Goal: Task Accomplishment & Management: Manage account settings

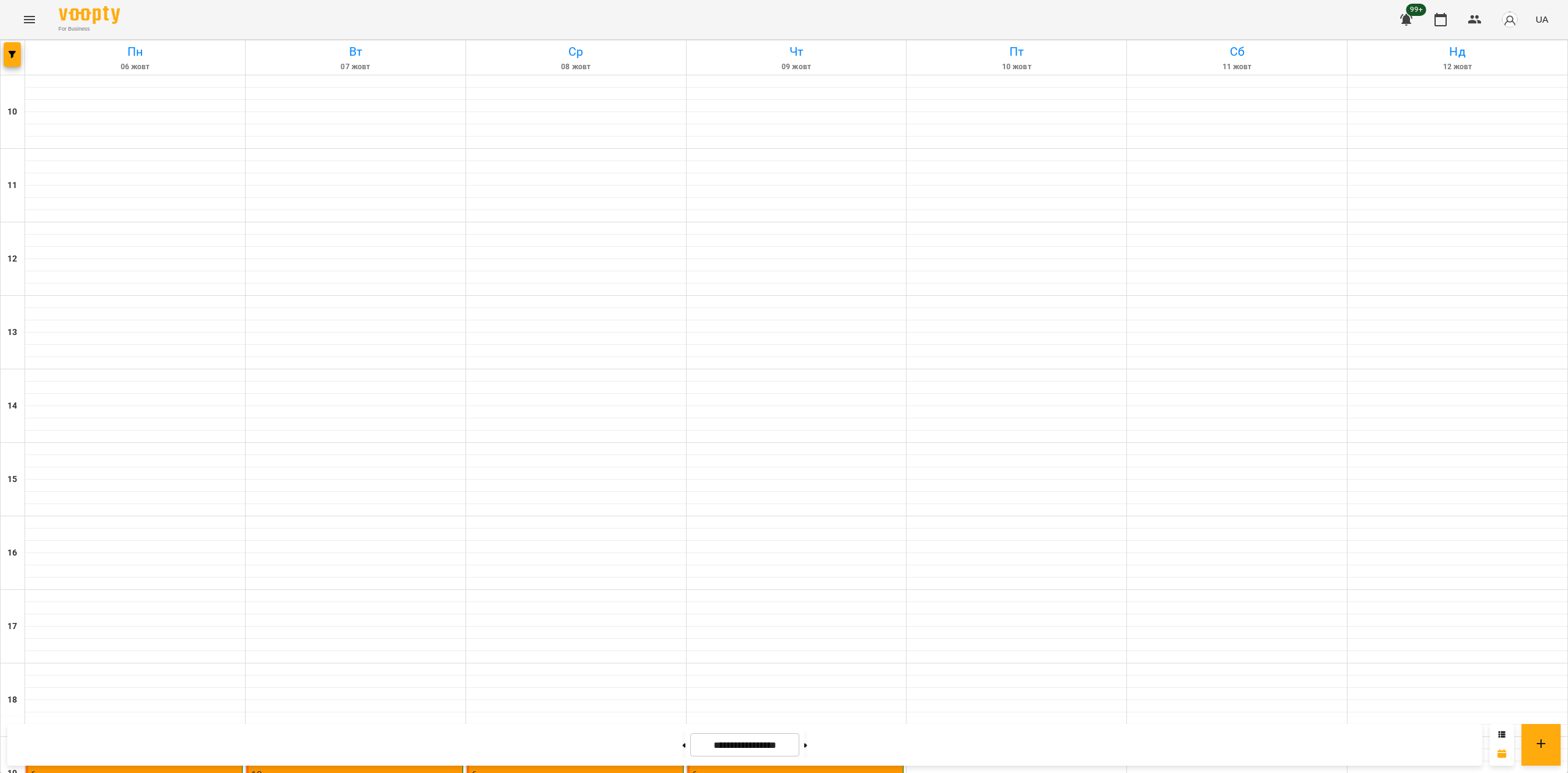
scroll to position [313, 0]
click at [807, 745] on button at bounding box center [805, 745] width 3 height 27
click at [182, 740] on div "19:00 16 [PERSON_NAME]" at bounding box center [135, 755] width 209 height 28
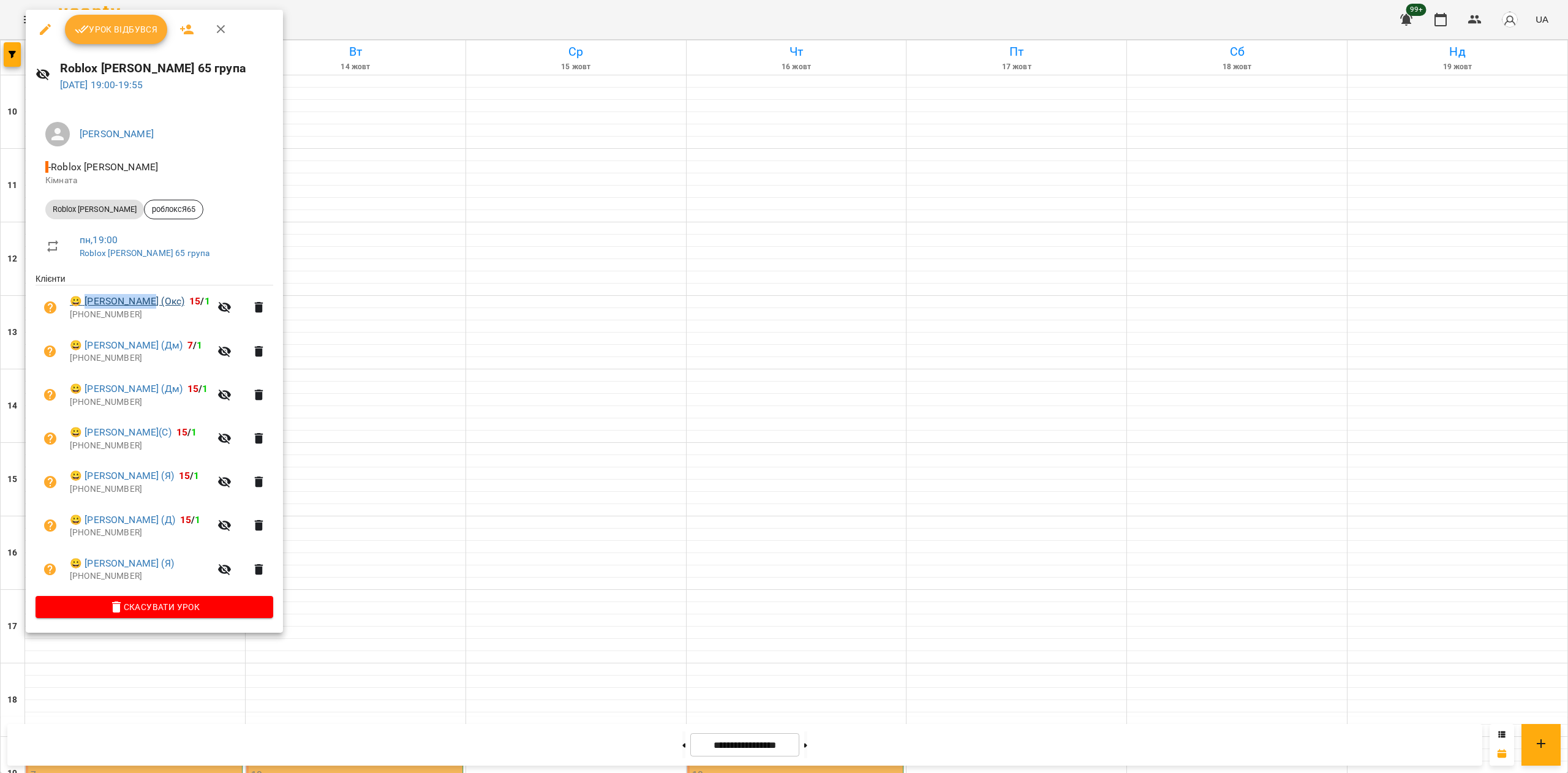
drag, startPoint x: 145, startPoint y: 300, endPoint x: 87, endPoint y: 302, distance: 58.0
click at [87, 302] on span "😀 [PERSON_NAME] (Окс) 15 / 1" at bounding box center [140, 301] width 140 height 15
copy link "[PERSON_NAME] (Окс)"
click at [426, 381] on div at bounding box center [784, 386] width 1568 height 773
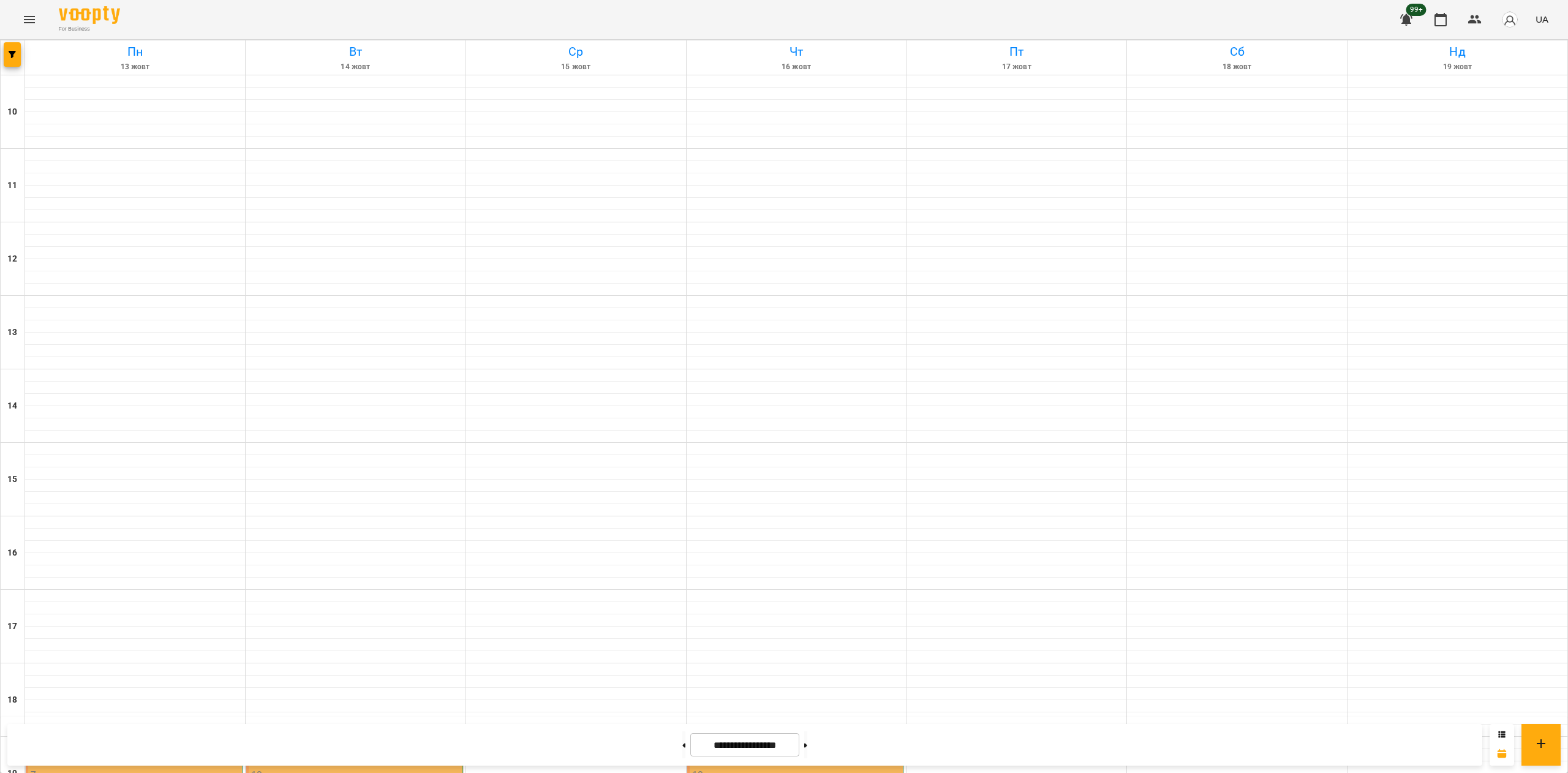
click at [198, 769] on p "7" at bounding box center [135, 774] width 209 height 11
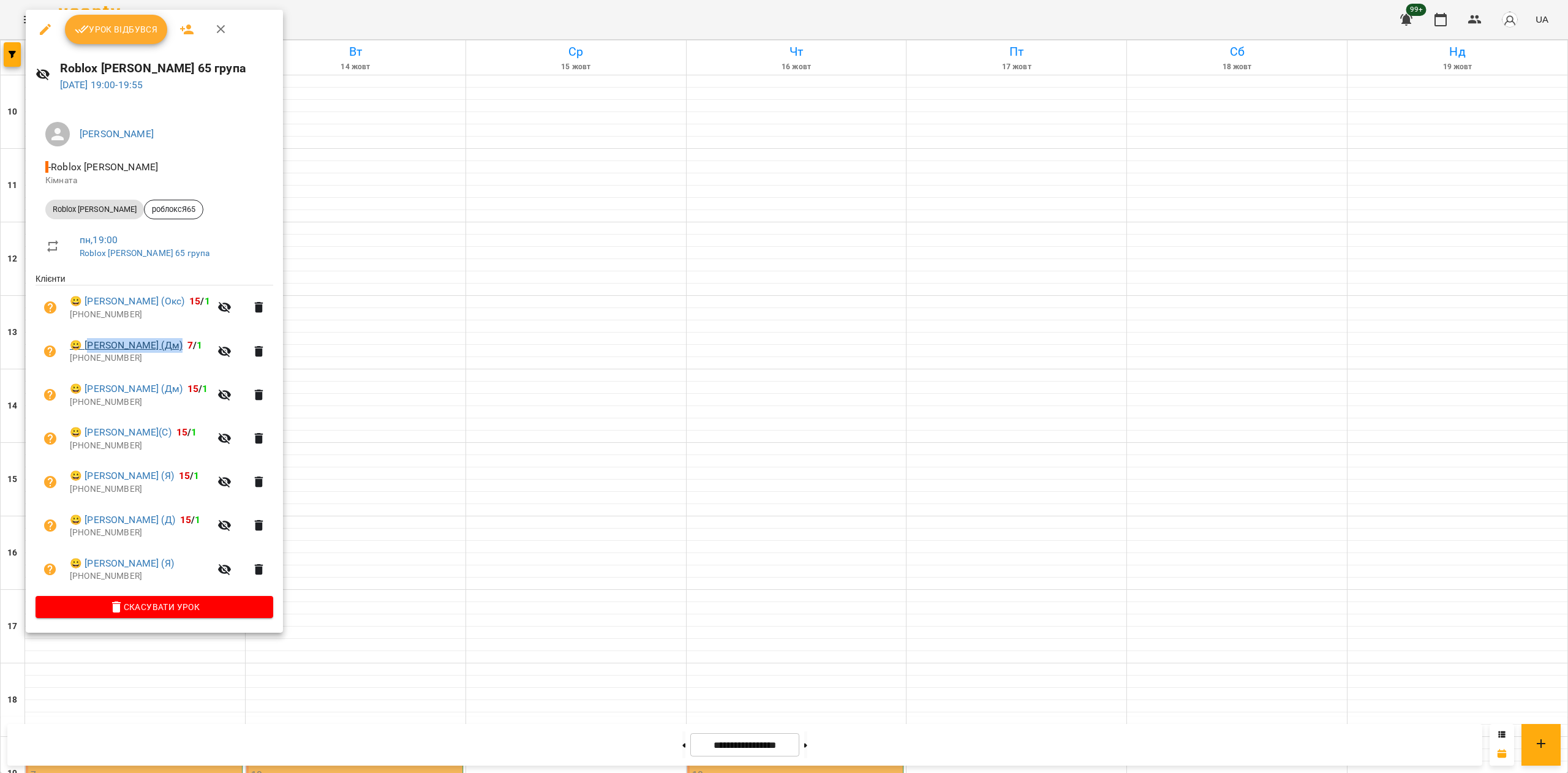
drag, startPoint x: 176, startPoint y: 350, endPoint x: 90, endPoint y: 344, distance: 86.2
click at [90, 344] on span "😀 [PERSON_NAME] (Дм) 7 / 1" at bounding box center [140, 345] width 140 height 15
click at [172, 356] on p "[PHONE_NUMBER]" at bounding box center [140, 358] width 140 height 12
drag, startPoint x: 176, startPoint y: 347, endPoint x: 85, endPoint y: 346, distance: 91.0
click at [85, 346] on span "😀 [PERSON_NAME] (Дм) 7 / 1" at bounding box center [140, 345] width 140 height 15
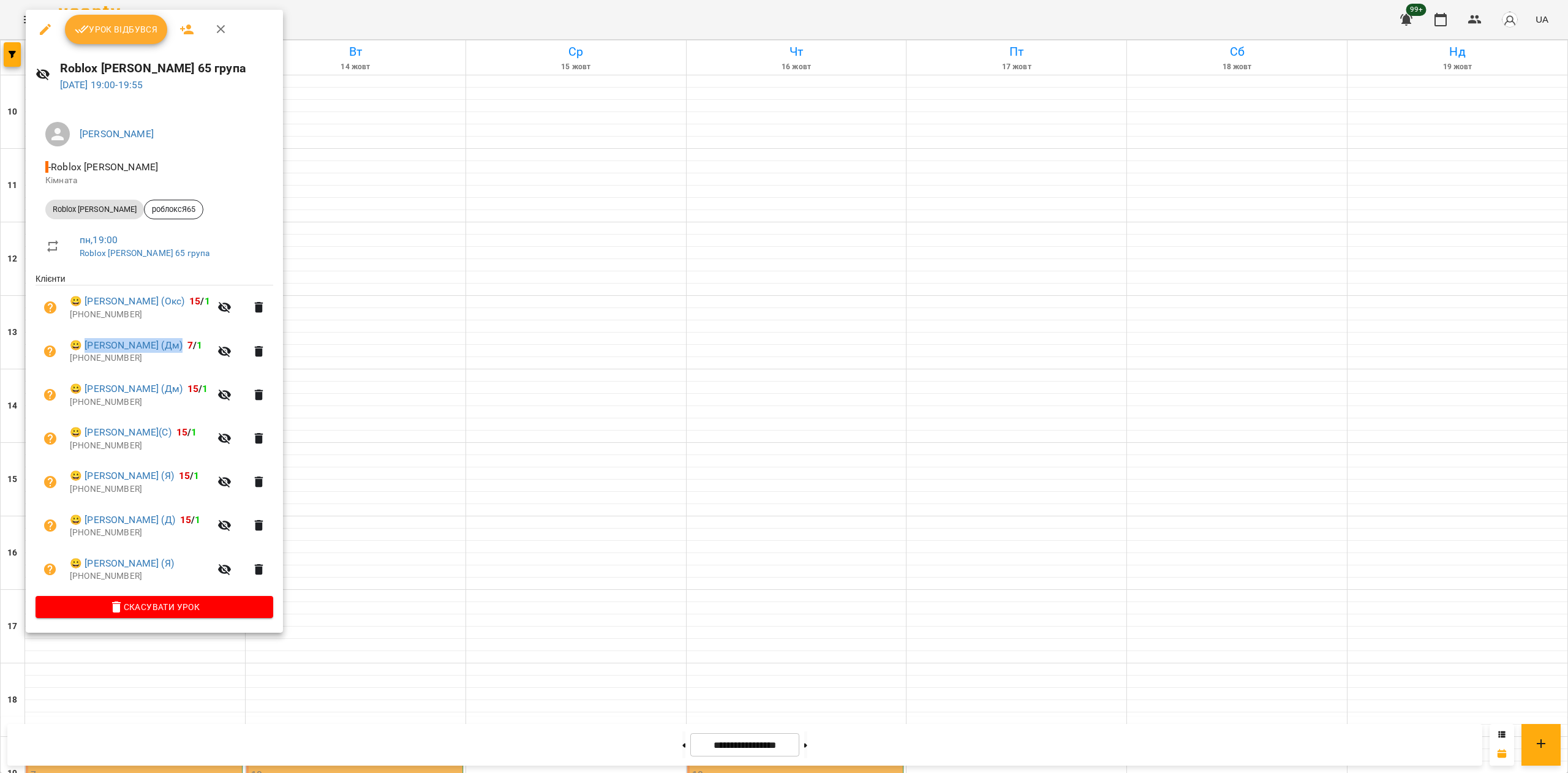
copy link "[PERSON_NAME] (Дм)"
click at [452, 385] on div at bounding box center [784, 386] width 1568 height 773
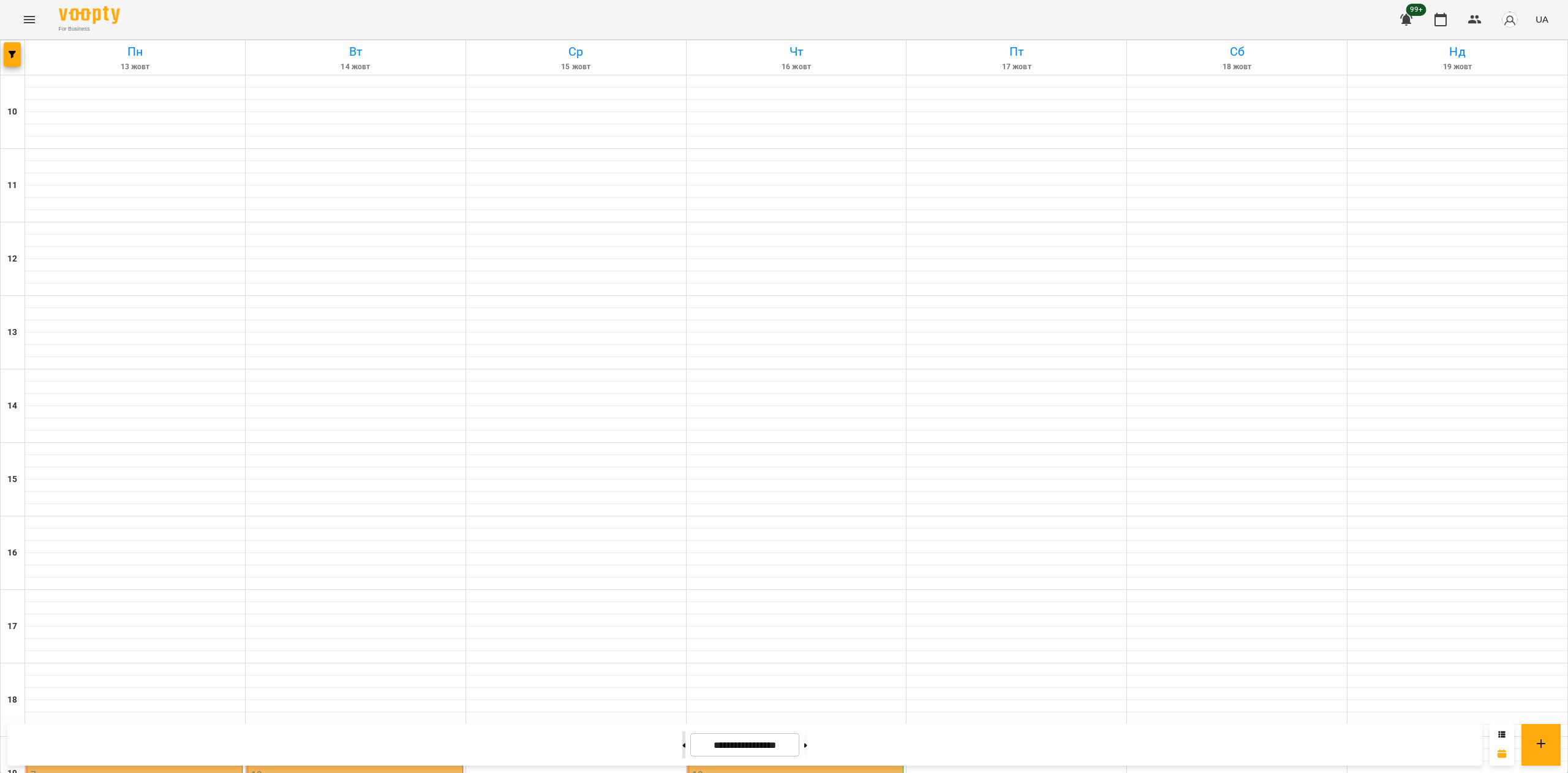
click at [683, 752] on button at bounding box center [684, 745] width 3 height 27
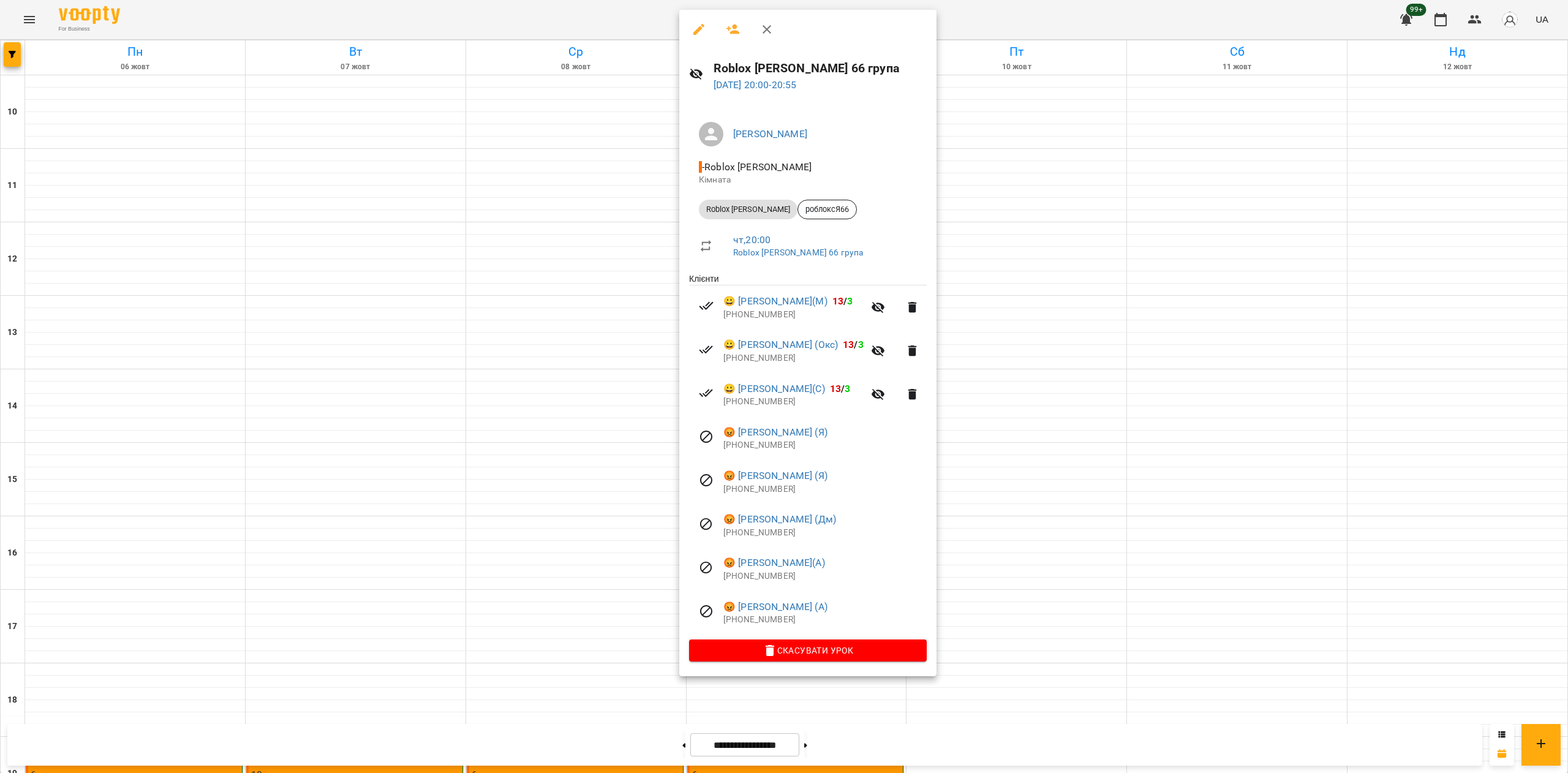
click at [1052, 488] on div at bounding box center [784, 386] width 1568 height 773
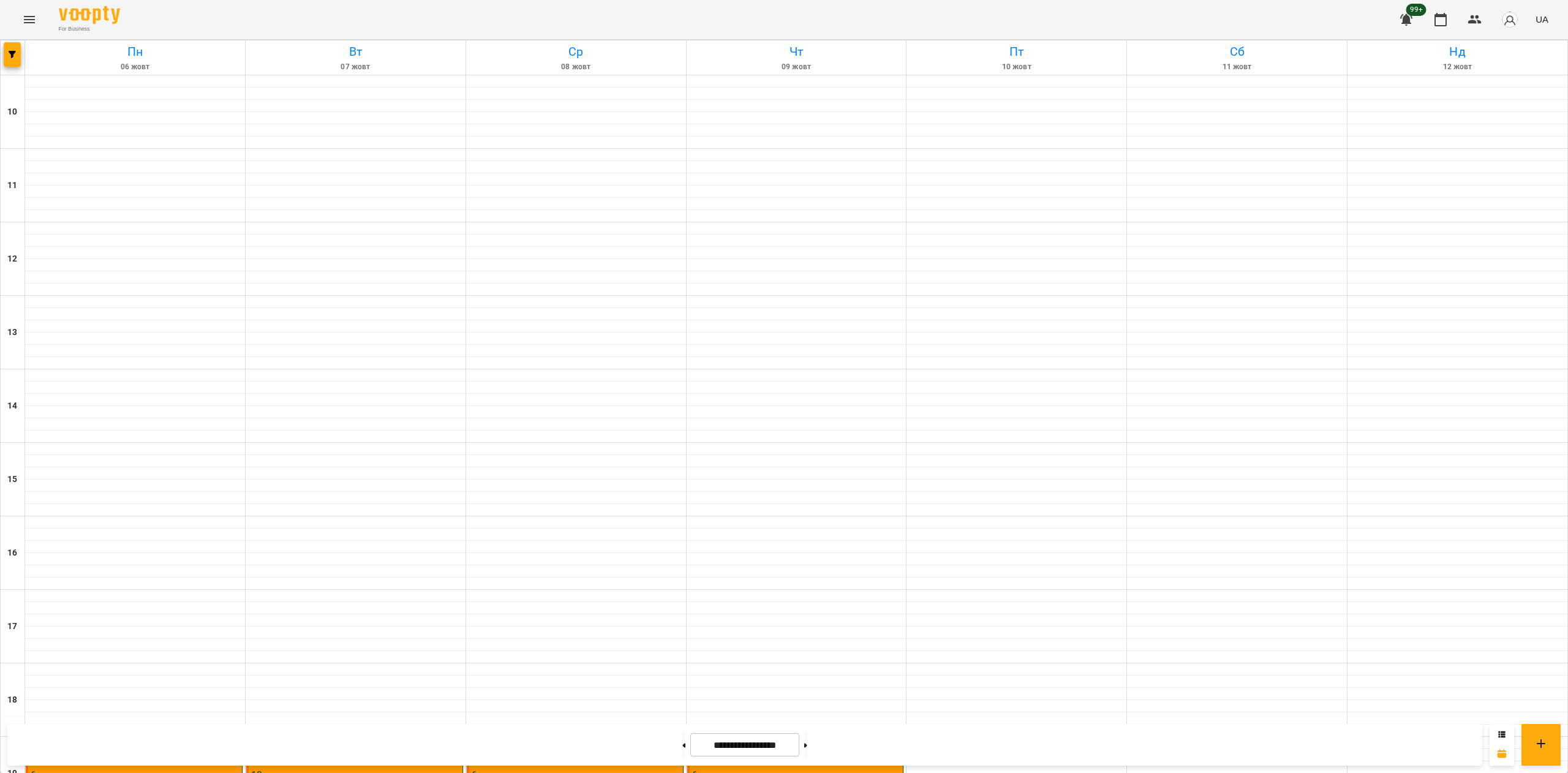
click at [552, 740] on div "19:00 15 [PERSON_NAME]" at bounding box center [576, 755] width 209 height 28
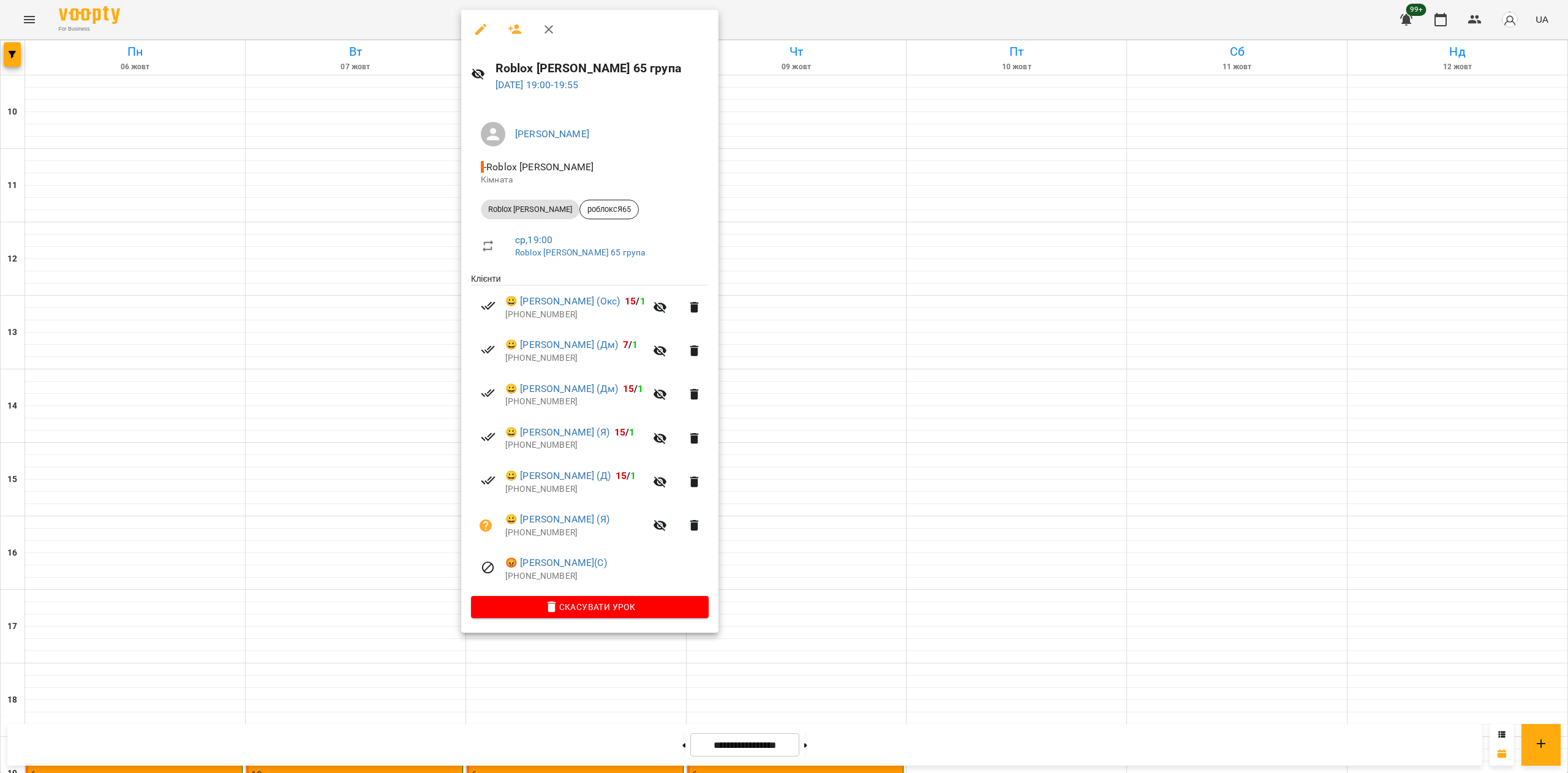
click at [177, 460] on div at bounding box center [784, 386] width 1568 height 773
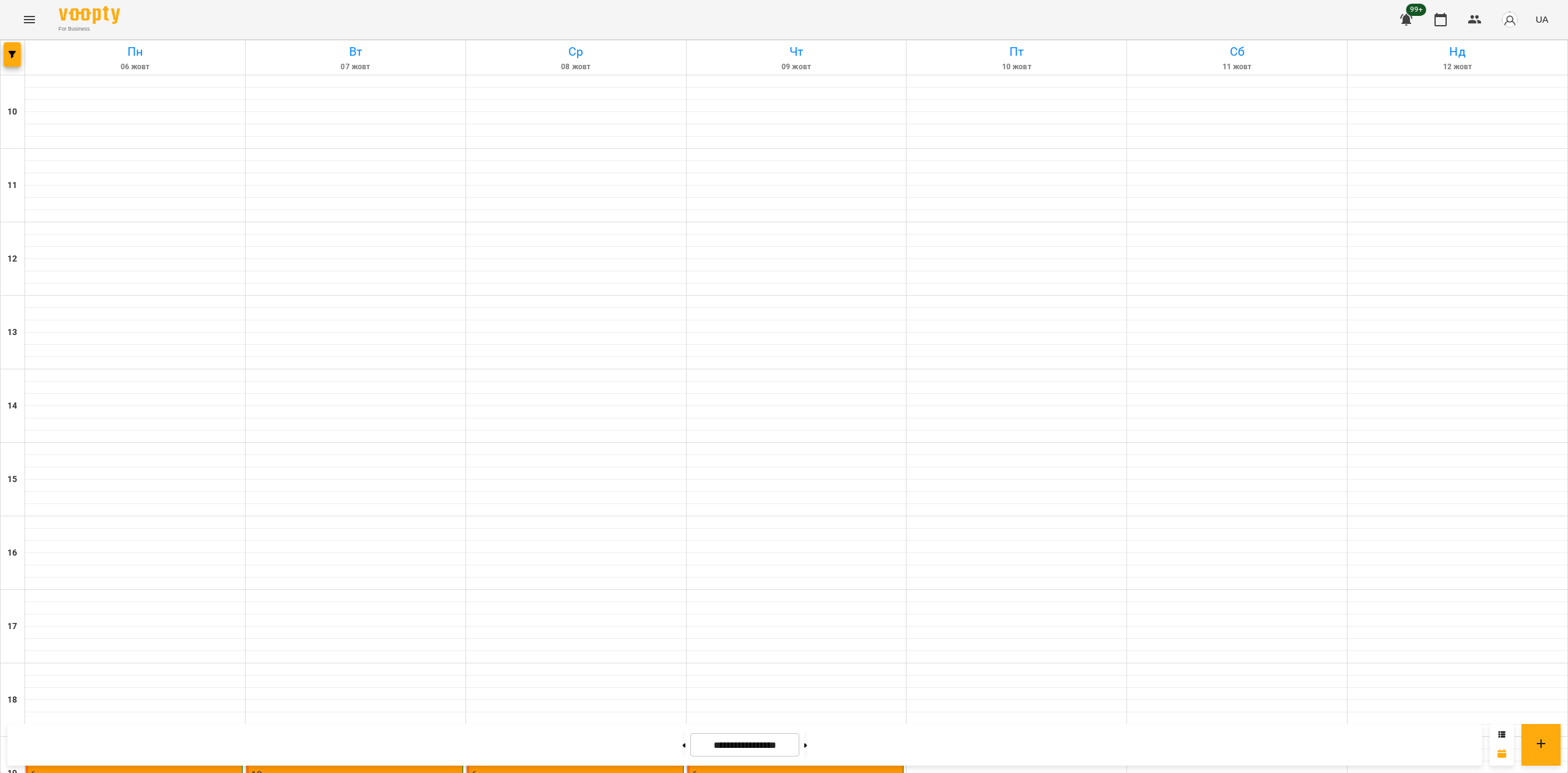
click at [174, 769] on p "6" at bounding box center [135, 774] width 209 height 11
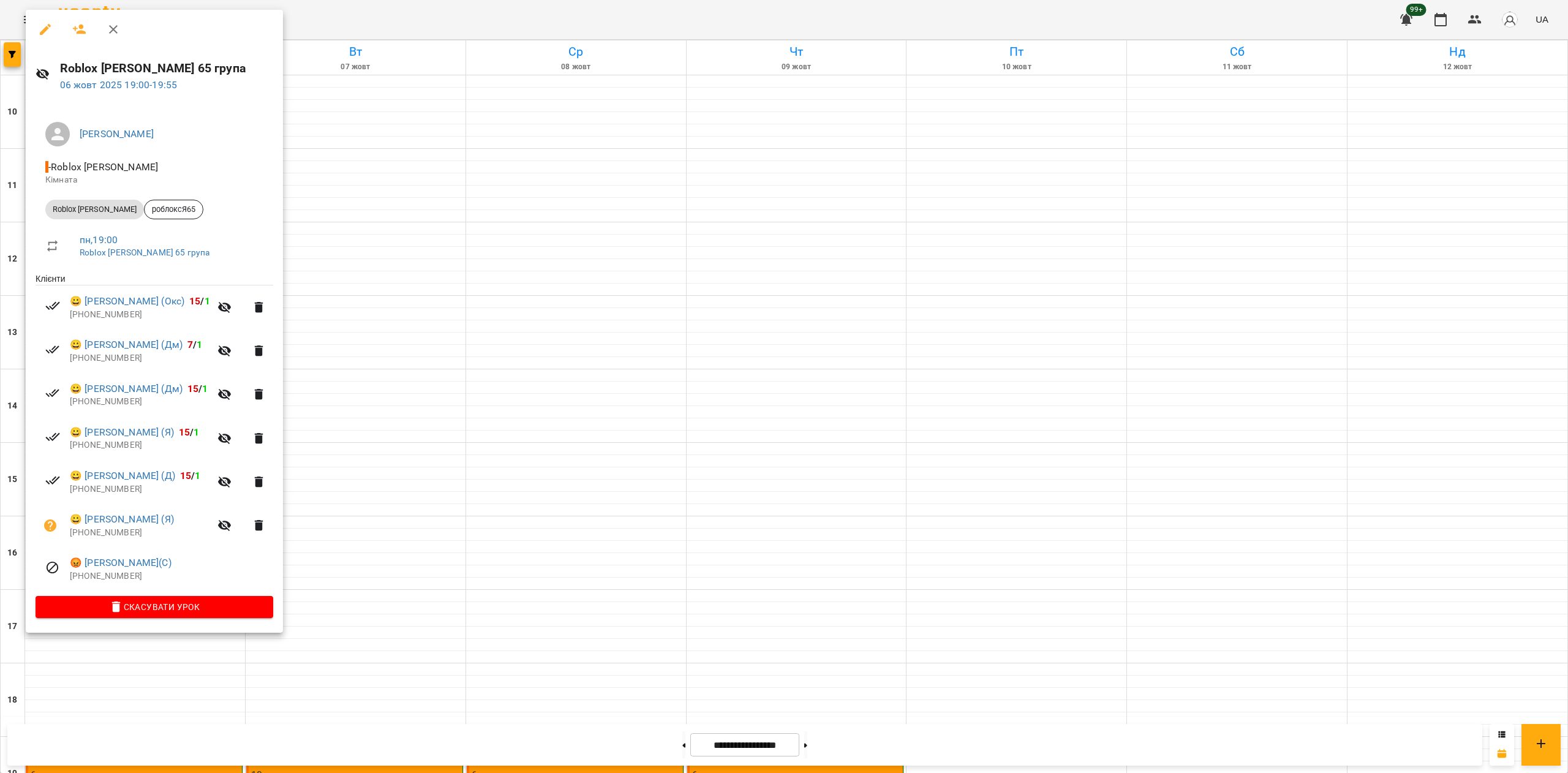
click at [824, 742] on div at bounding box center [784, 386] width 1568 height 773
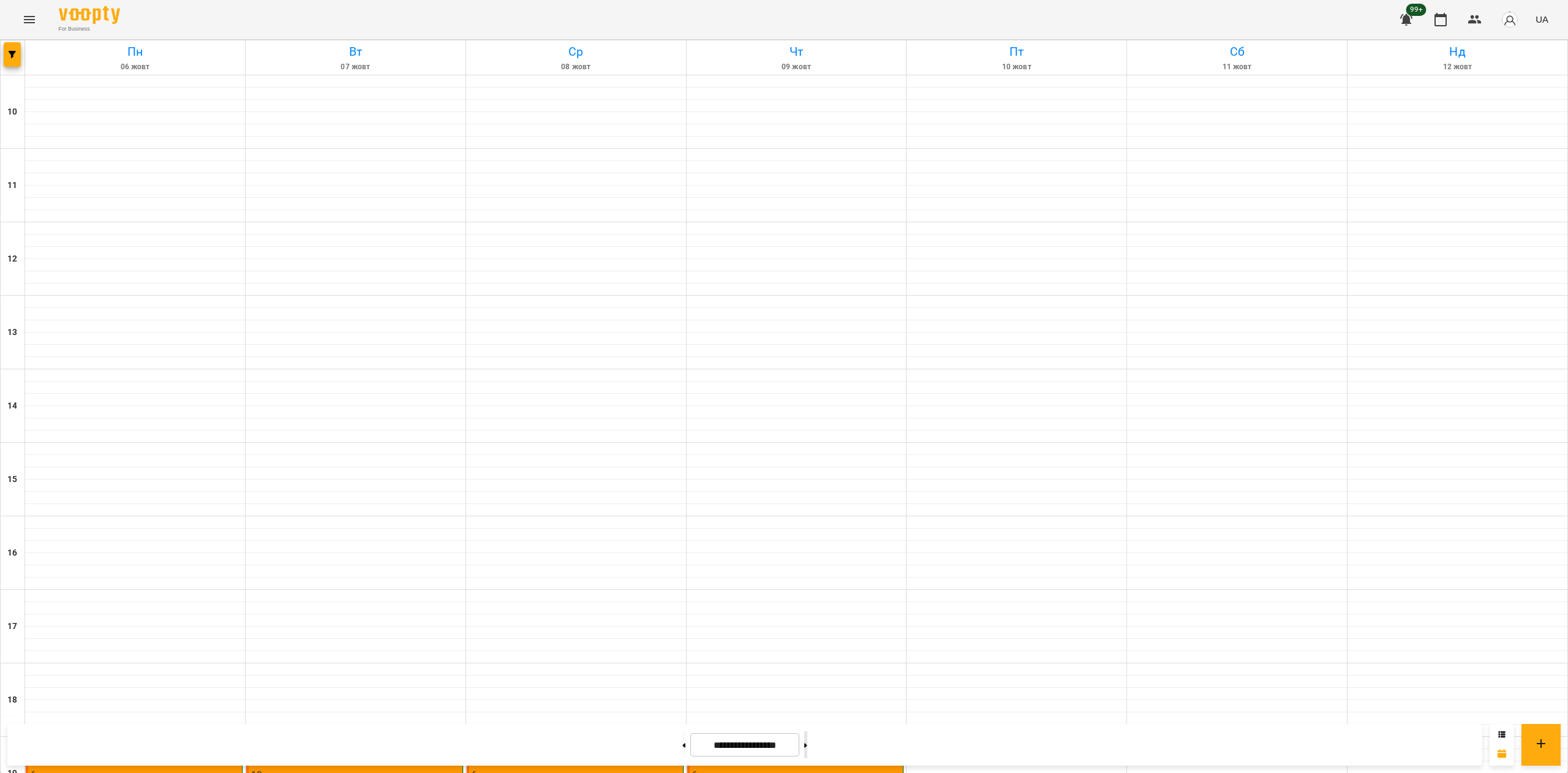
click at [807, 753] on button at bounding box center [805, 745] width 3 height 27
type input "**********"
click at [141, 769] on p "7" at bounding box center [135, 774] width 209 height 11
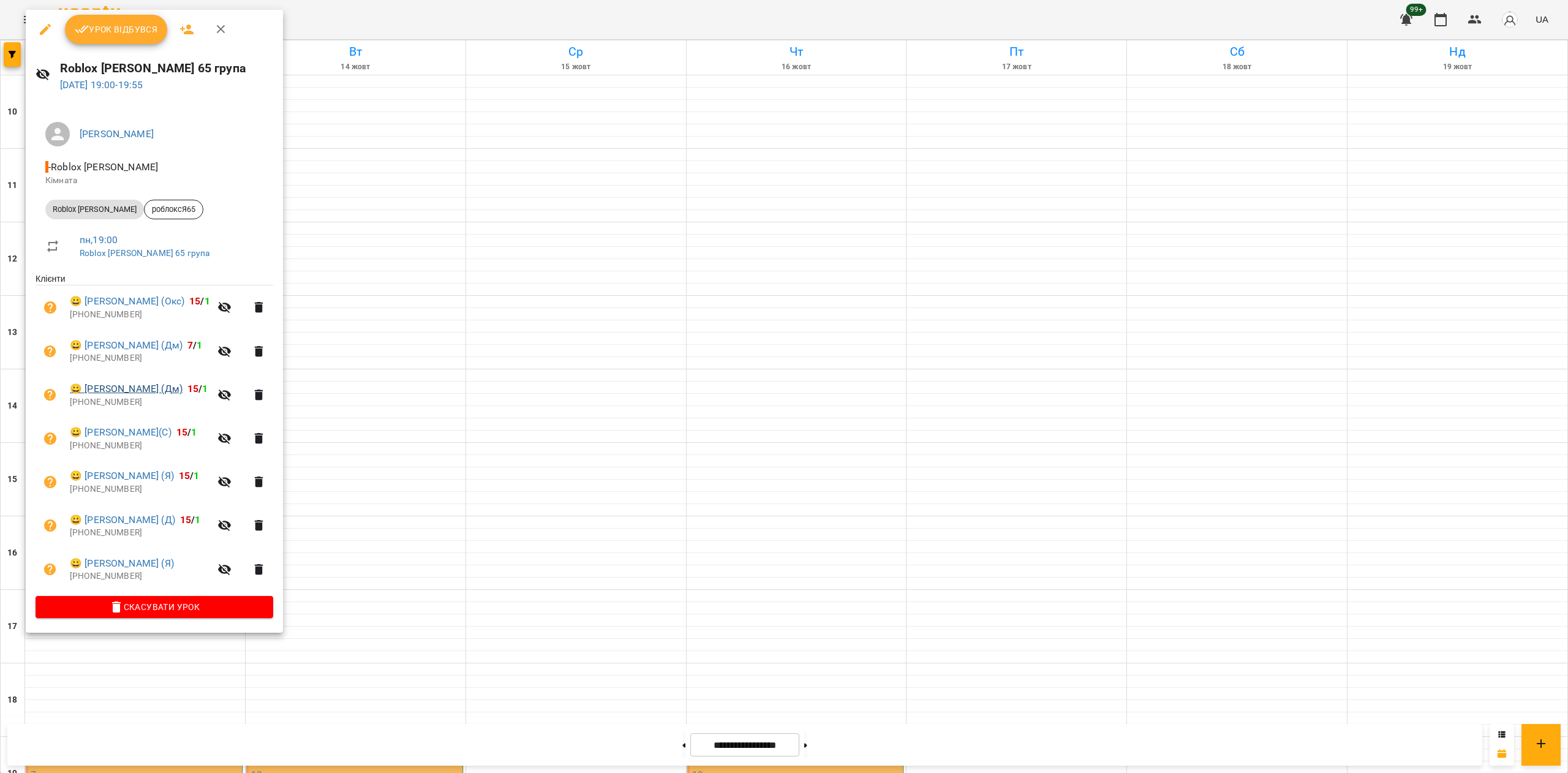
drag, startPoint x: 190, startPoint y: 400, endPoint x: 180, endPoint y: 395, distance: 11.2
click at [180, 395] on div "😀 [PERSON_NAME] (Дм) 15 / 1 [PHONE_NUMBER]" at bounding box center [140, 395] width 140 height 26
click at [169, 393] on link "😀 [PERSON_NAME] (Дм)" at bounding box center [126, 389] width 113 height 15
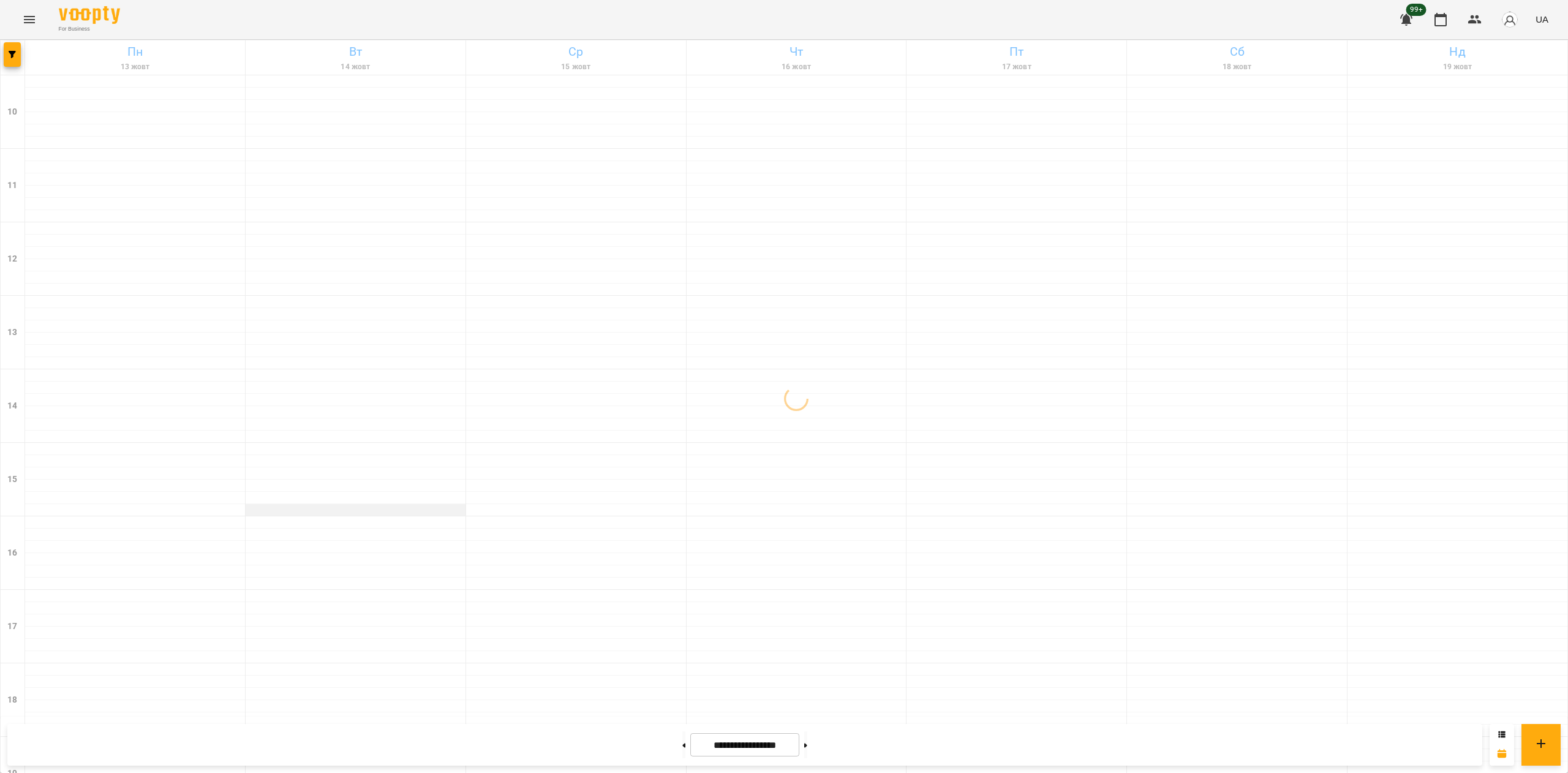
scroll to position [313, 0]
click at [80, 772] on p "Roblox [PERSON_NAME] 65 група" at bounding box center [105, 786] width 149 height 11
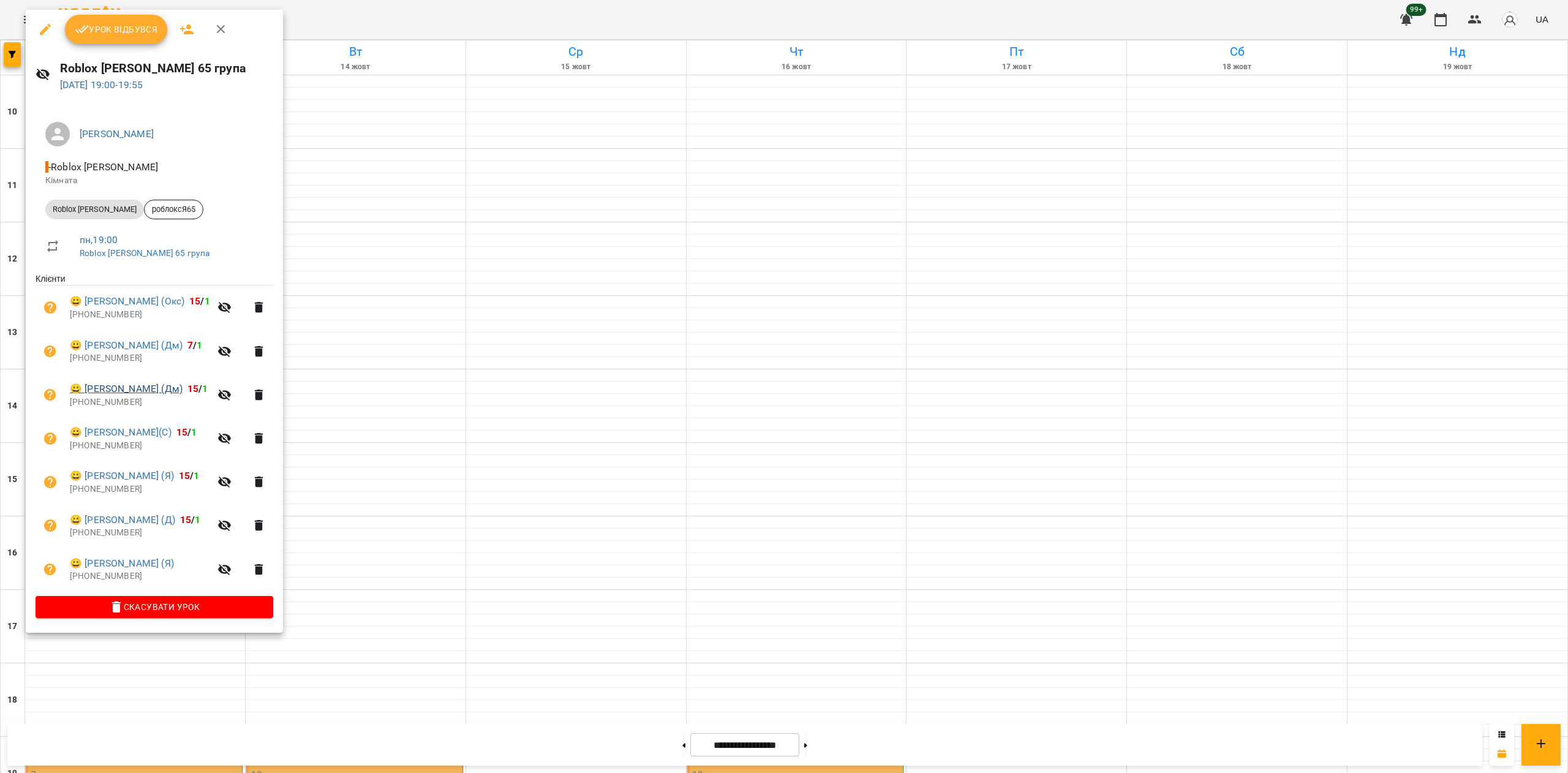
drag, startPoint x: 187, startPoint y: 393, endPoint x: 85, endPoint y: 397, distance: 102.1
click at [85, 396] on span "😀 [PERSON_NAME] (Дм) 15 / 1" at bounding box center [140, 389] width 140 height 15
click at [85, 396] on link "😀 [PERSON_NAME] (Дм)" at bounding box center [126, 389] width 113 height 15
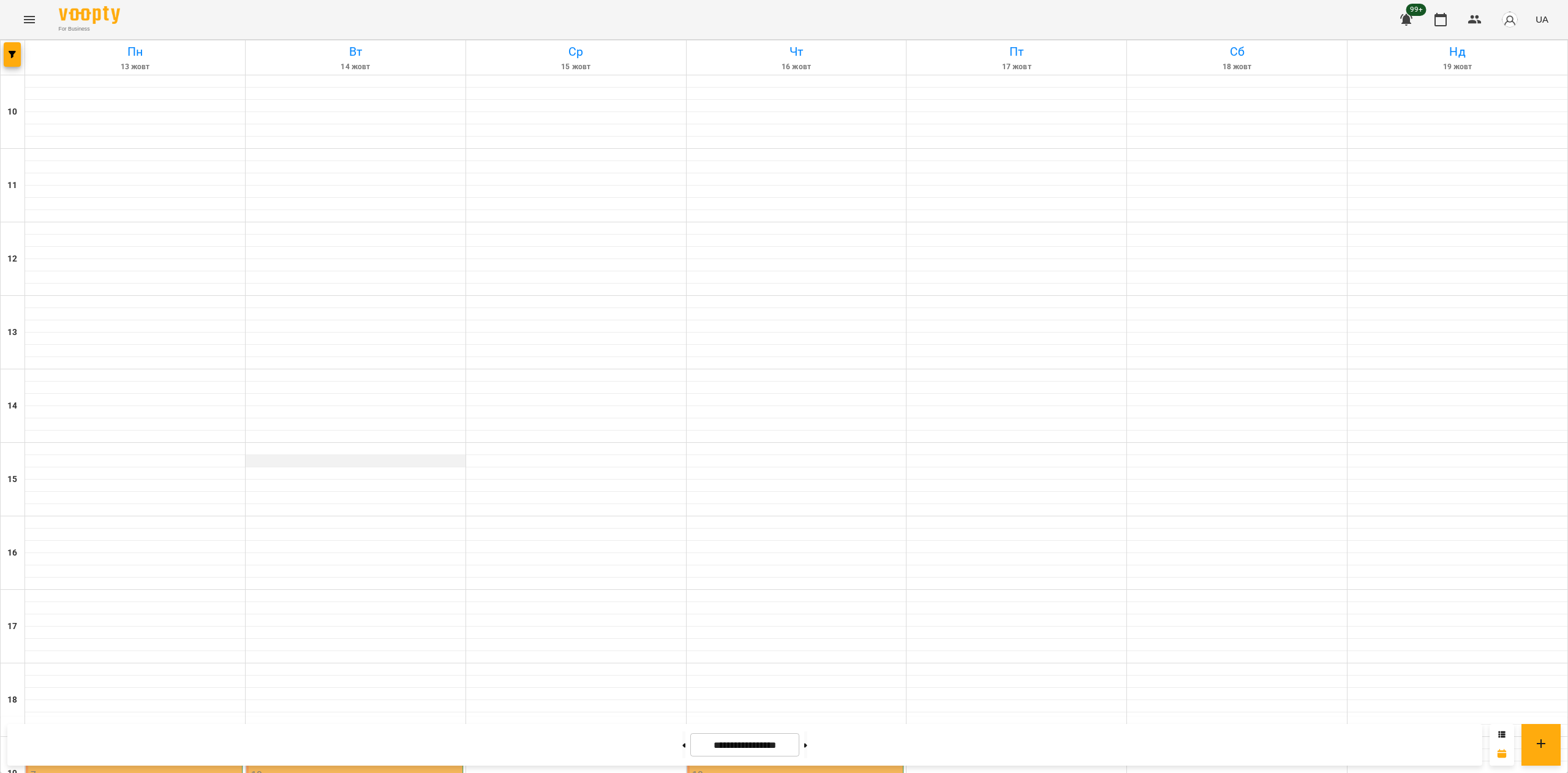
scroll to position [313, 0]
click at [172, 740] on div "19:00 16 [PERSON_NAME]" at bounding box center [135, 755] width 209 height 28
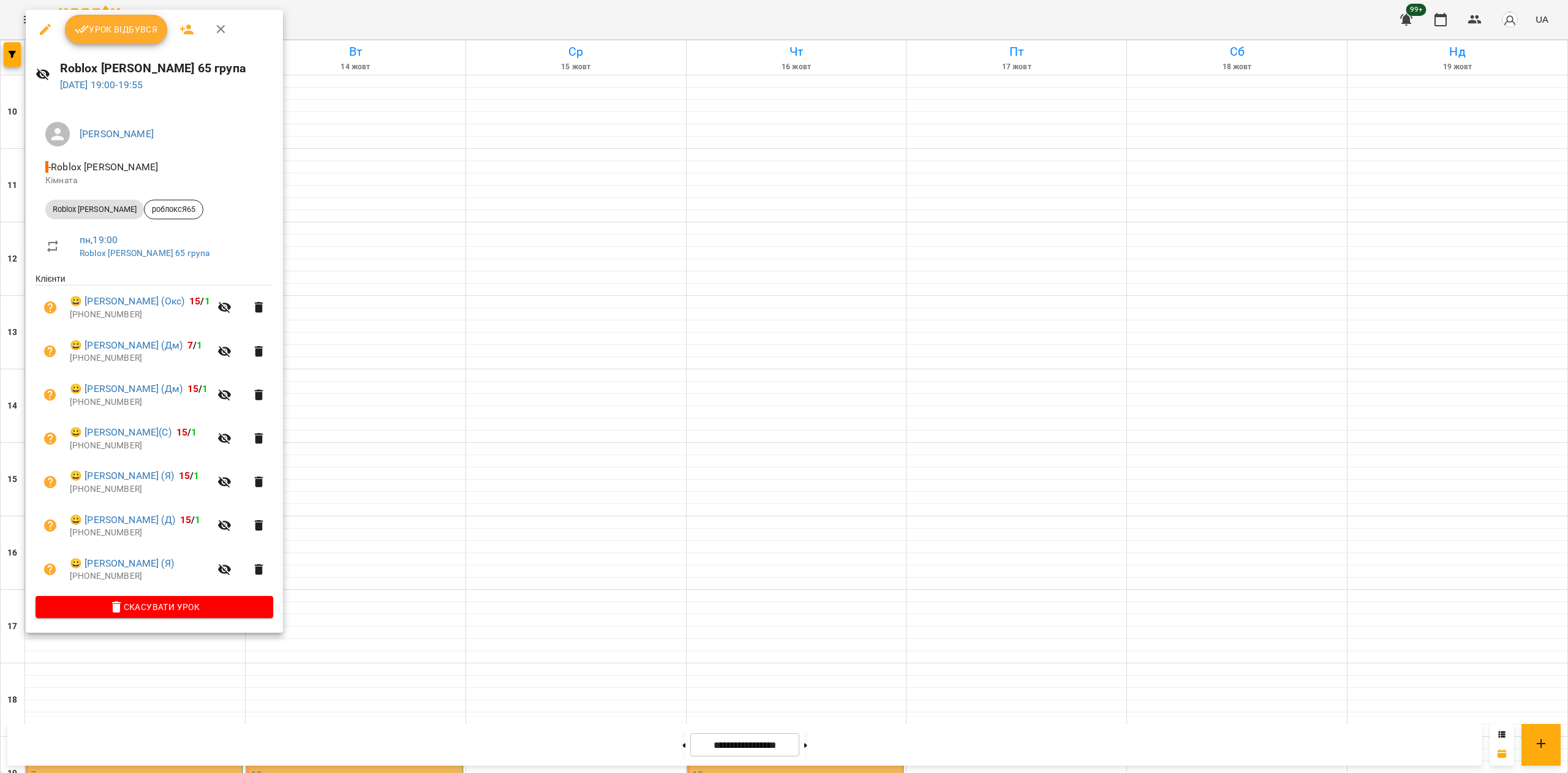
drag, startPoint x: 187, startPoint y: 399, endPoint x: 178, endPoint y: 399, distance: 9.0
click at [177, 399] on p "[PHONE_NUMBER]" at bounding box center [140, 402] width 140 height 12
drag, startPoint x: 192, startPoint y: 390, endPoint x: 87, endPoint y: 388, distance: 105.0
click at [87, 388] on span "😀 [PERSON_NAME] (Дм) 15 / 1" at bounding box center [140, 389] width 140 height 15
copy link "[PERSON_NAME] (Дм)"
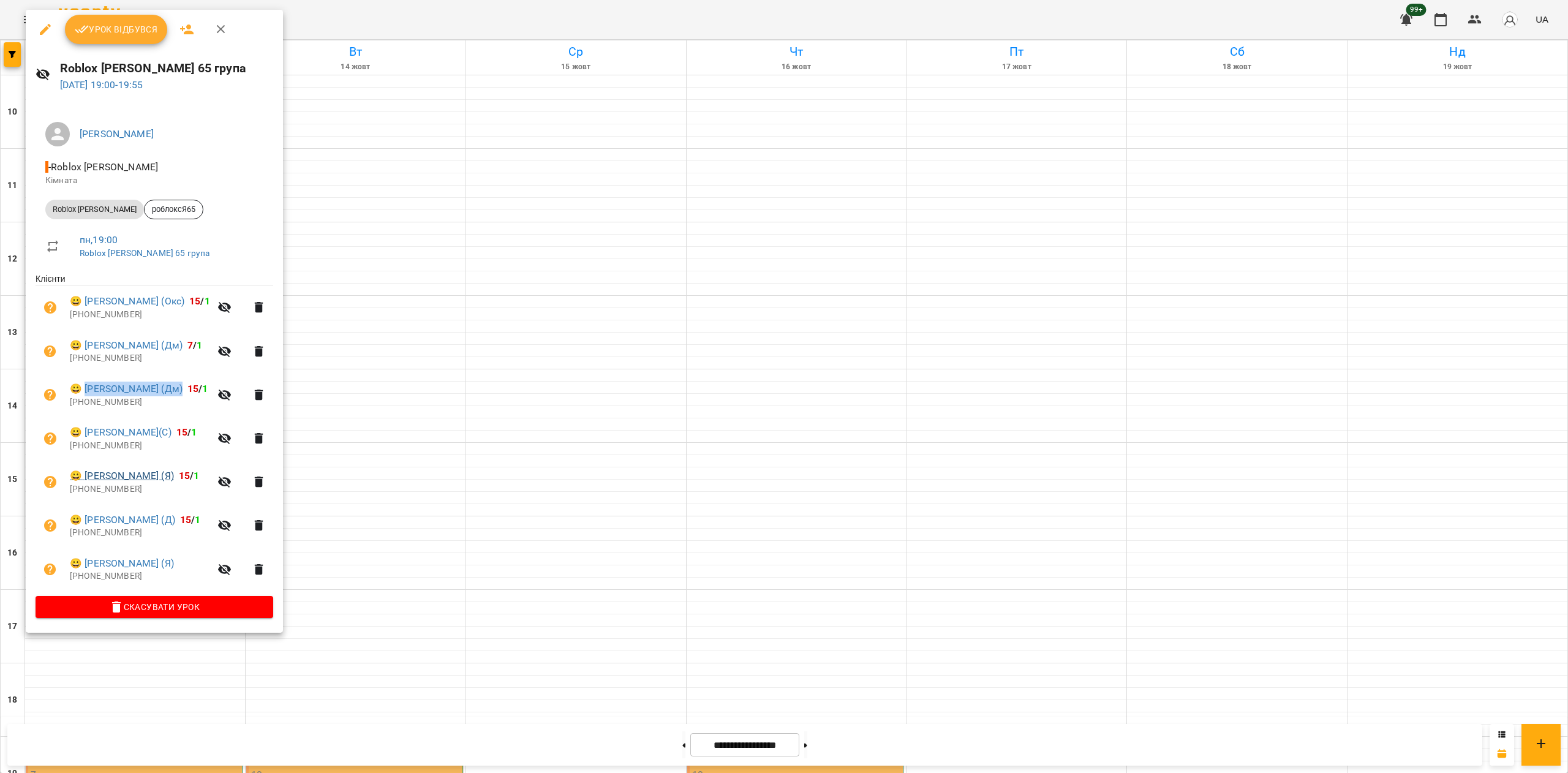
click at [176, 478] on span "😀 [PERSON_NAME] (Я) 15 / 1" at bounding box center [140, 476] width 140 height 15
click at [181, 478] on span "😀 [PERSON_NAME] (Я) 15 / 1" at bounding box center [140, 476] width 140 height 15
click at [184, 481] on span "15" at bounding box center [184, 476] width 11 height 11
click at [182, 477] on span "😀 [PERSON_NAME] (Я) 15 / 1" at bounding box center [140, 476] width 140 height 15
drag, startPoint x: 182, startPoint y: 477, endPoint x: 94, endPoint y: 476, distance: 88.0
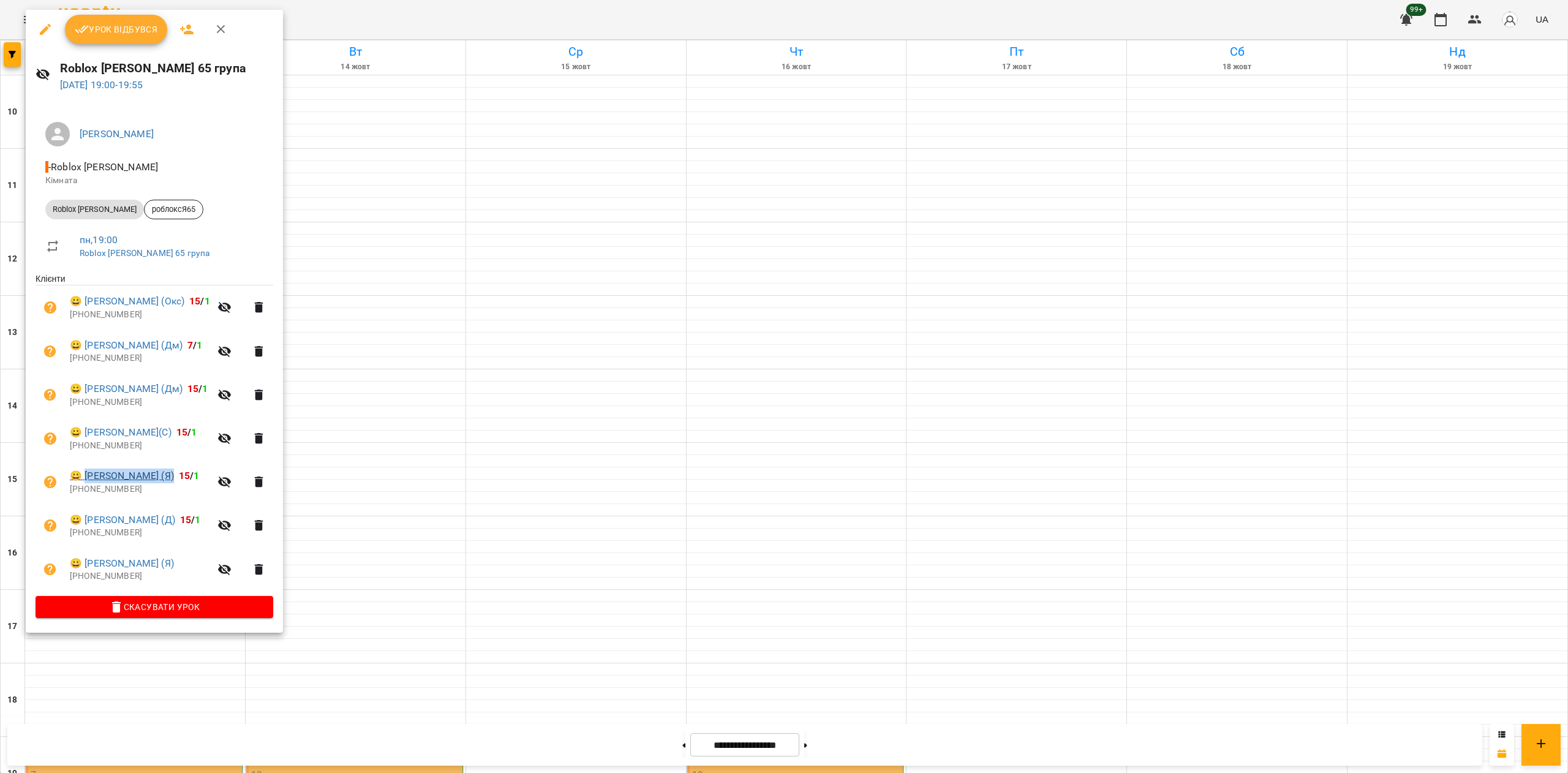
click at [94, 476] on span "😀 [PERSON_NAME] (Я) 15 / 1" at bounding box center [140, 476] width 140 height 15
copy link "[PERSON_NAME] (Я)"
drag, startPoint x: 179, startPoint y: 524, endPoint x: 87, endPoint y: 518, distance: 92.2
click at [87, 518] on span "😀 [PERSON_NAME] (Д) 15 / 1" at bounding box center [140, 520] width 140 height 15
copy link "[PERSON_NAME] (Д)"
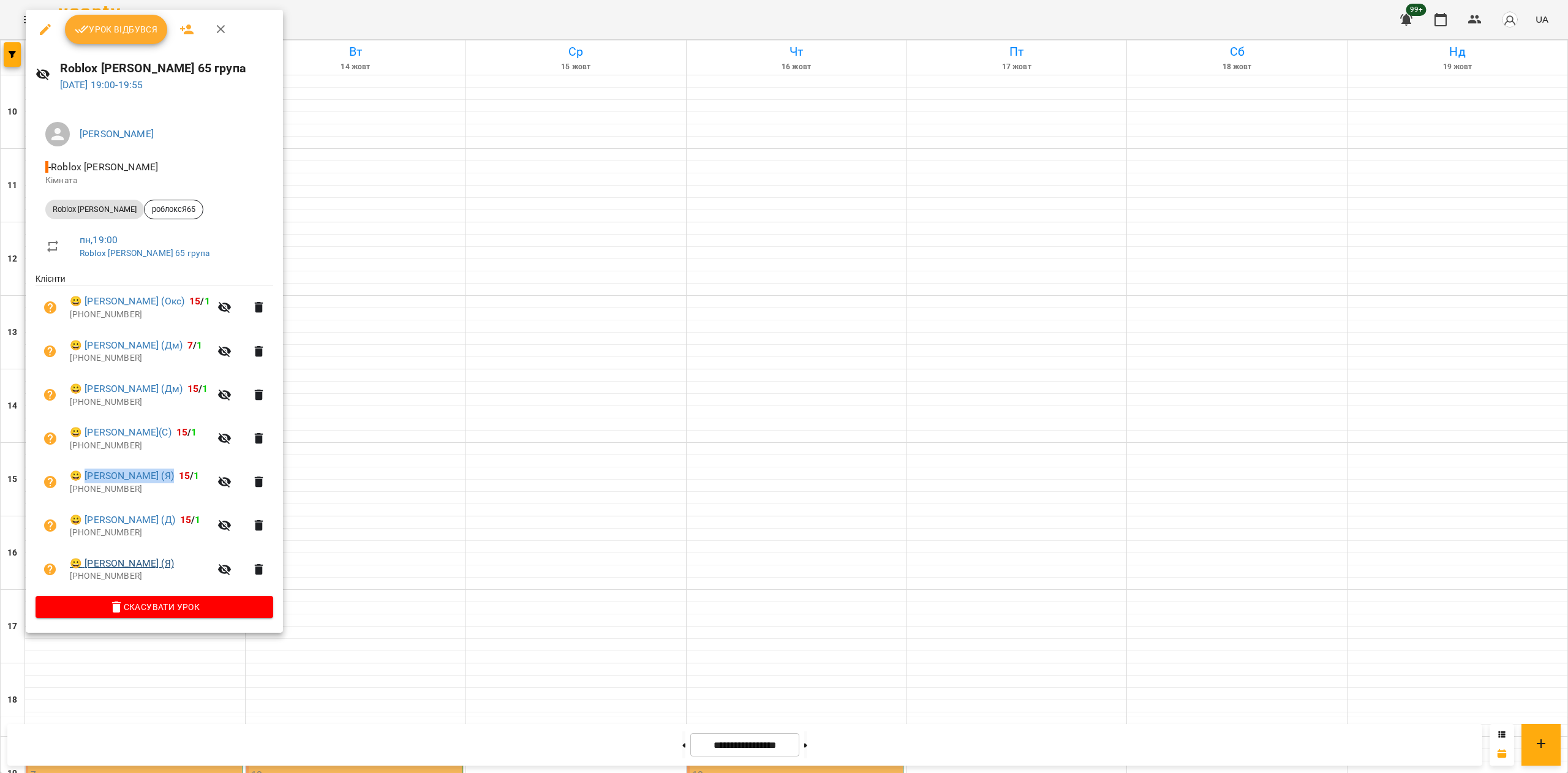
drag, startPoint x: 180, startPoint y: 564, endPoint x: 91, endPoint y: 559, distance: 89.1
click at [92, 559] on span "😀 [PERSON_NAME] (Я)" at bounding box center [140, 564] width 140 height 15
click at [186, 564] on span "😀 [PERSON_NAME] (Я)" at bounding box center [140, 564] width 140 height 15
drag, startPoint x: 180, startPoint y: 564, endPoint x: 150, endPoint y: 561, distance: 30.1
click at [155, 561] on span "😀 [PERSON_NAME] (Я)" at bounding box center [140, 564] width 140 height 15
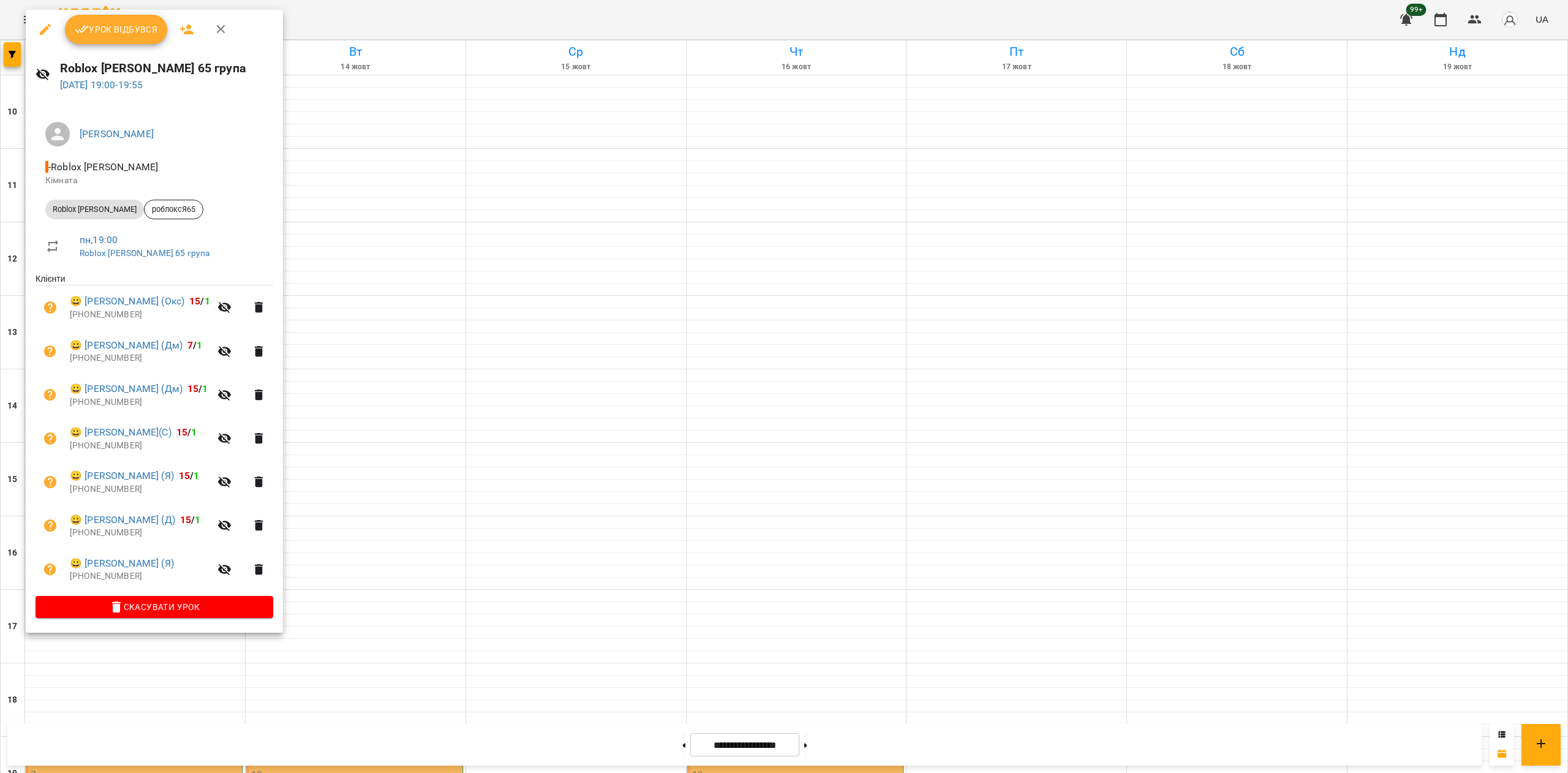
click at [184, 569] on span "😀 [PERSON_NAME] (Я)" at bounding box center [140, 564] width 140 height 15
drag, startPoint x: 180, startPoint y: 565, endPoint x: 88, endPoint y: 564, distance: 92.0
click at [88, 564] on span "😀 [PERSON_NAME] (Я)" at bounding box center [140, 564] width 140 height 15
click at [88, 564] on link "😀 [PERSON_NAME] (Я)" at bounding box center [121, 564] width 104 height 15
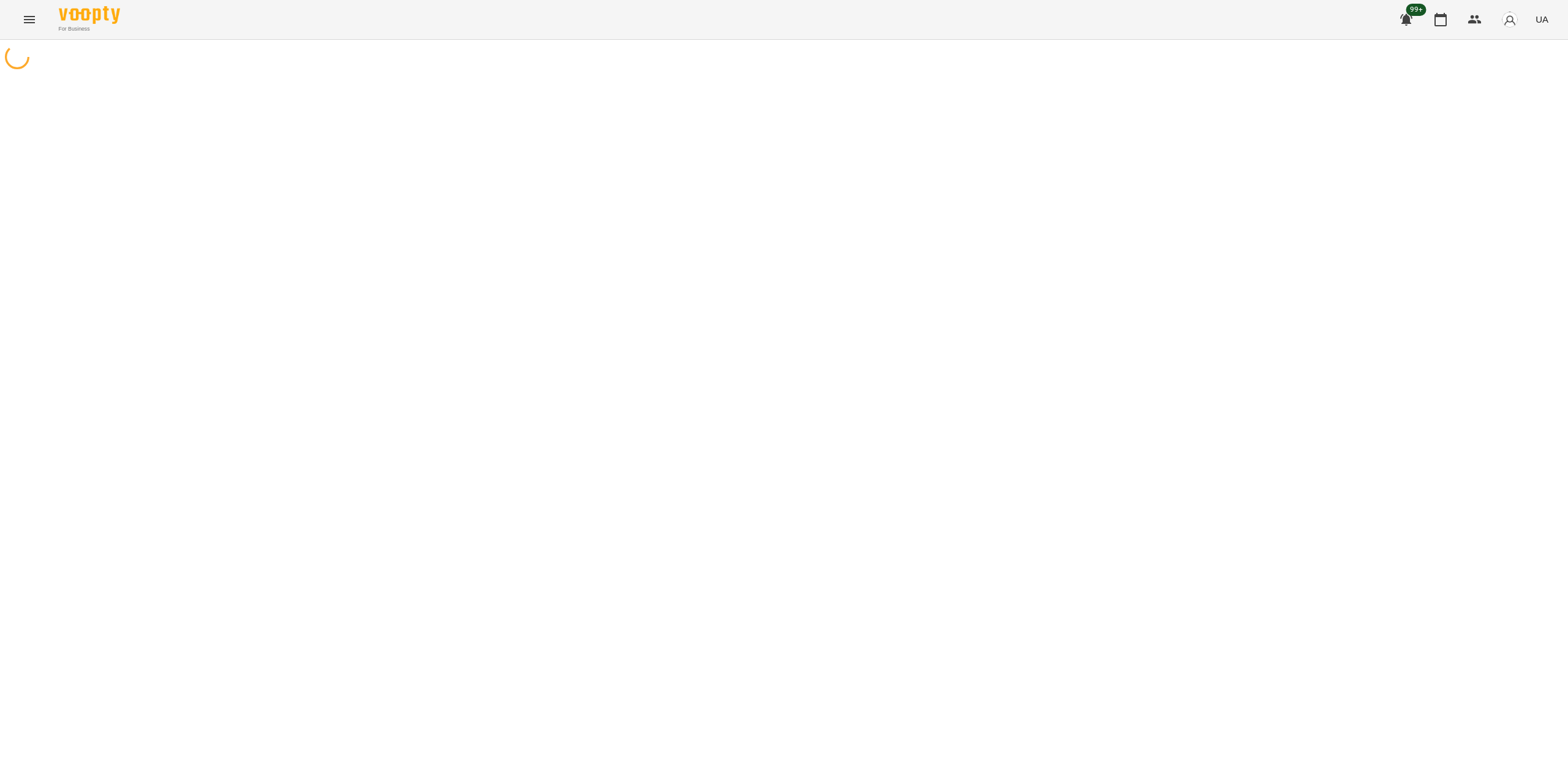
click at [88, 564] on div at bounding box center [784, 426] width 1568 height 773
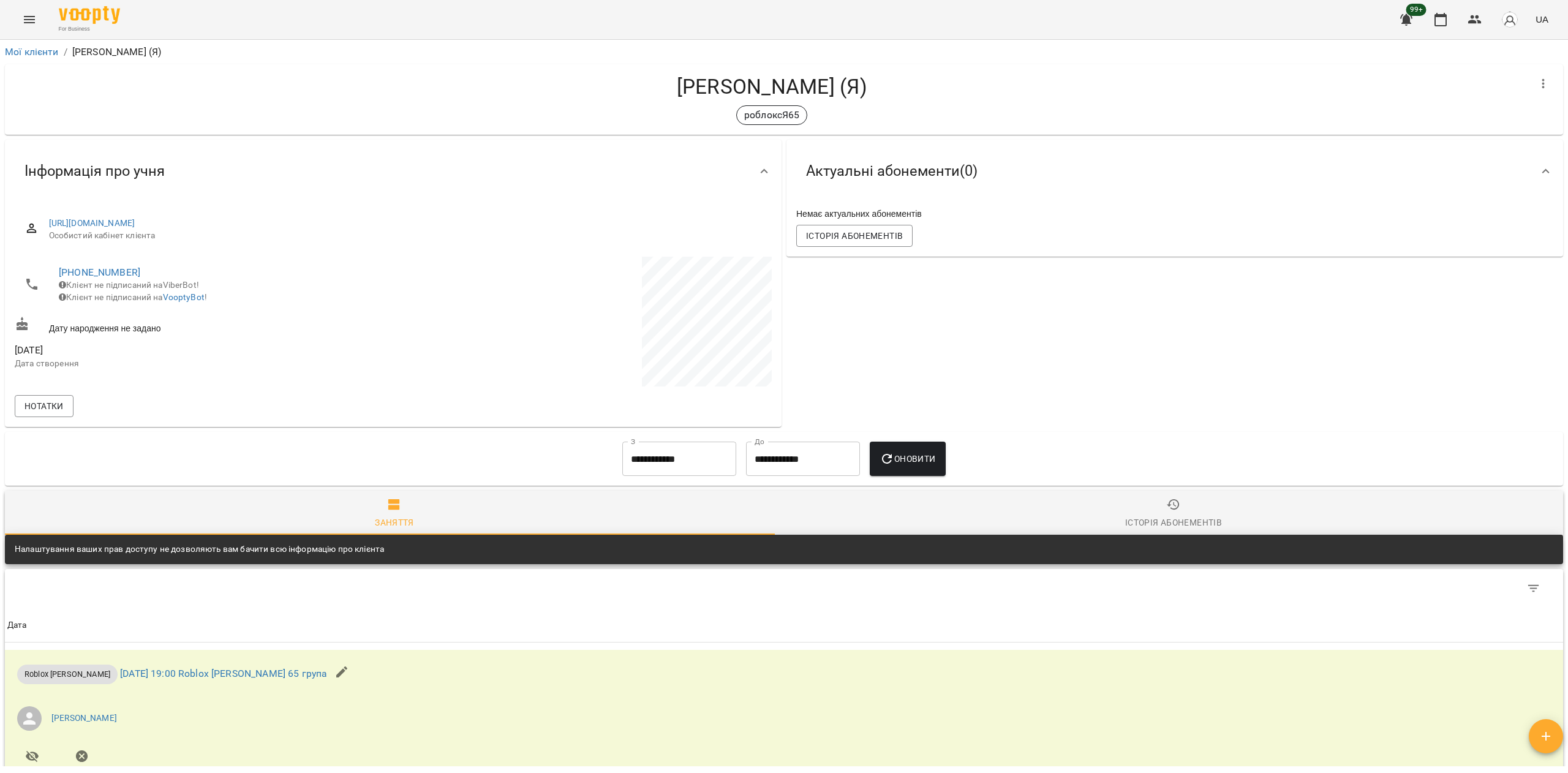
click at [182, 50] on ol "Мої клієнти / [PERSON_NAME] (Я)" at bounding box center [784, 52] width 1558 height 15
drag, startPoint x: 155, startPoint y: 52, endPoint x: 74, endPoint y: 52, distance: 81.0
click at [74, 52] on ol "Мої клієнти / [PERSON_NAME] (Я)" at bounding box center [784, 52] width 1558 height 15
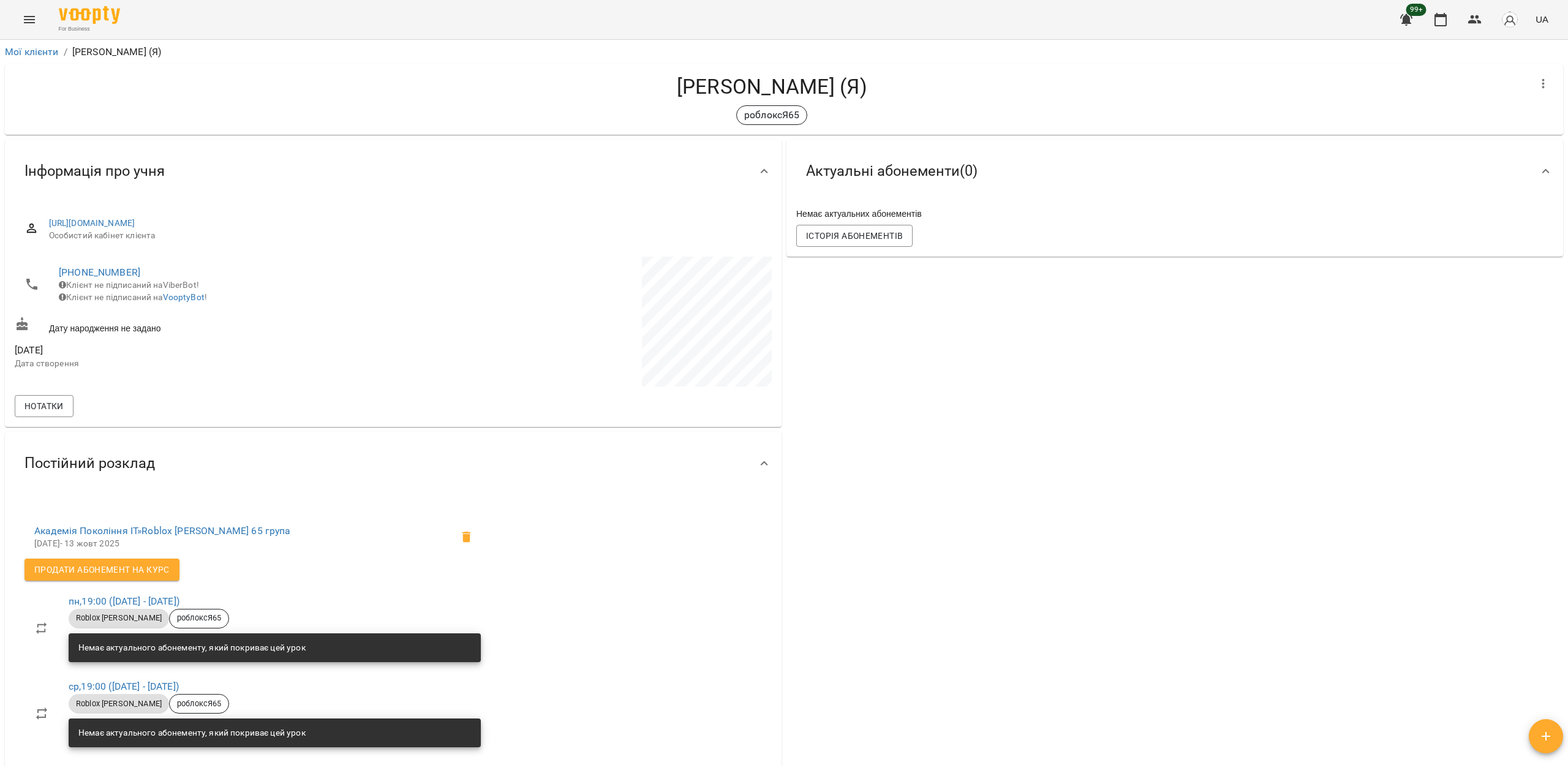
copy p "[PERSON_NAME] (Я)"
